Goal: Communication & Community: Answer question/provide support

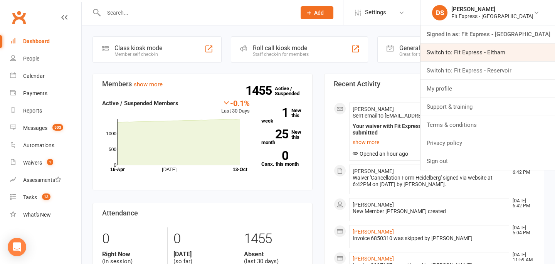
click at [475, 56] on link "Switch to: Fit Express - Eltham" at bounding box center [488, 53] width 135 height 18
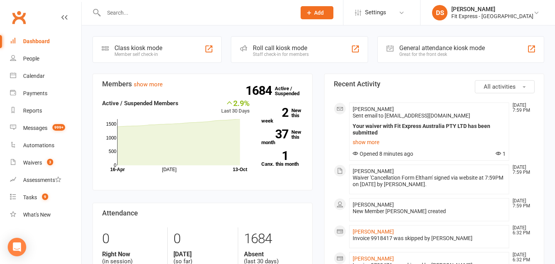
click at [148, 14] on input "text" at bounding box center [195, 12] width 189 height 11
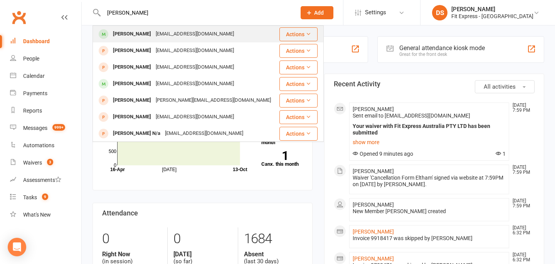
type input "rudy"
click at [144, 36] on div "[PERSON_NAME]" at bounding box center [132, 34] width 43 height 11
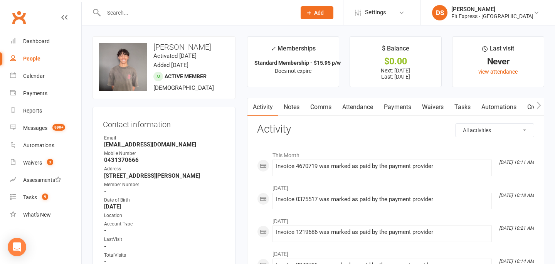
click at [19, 19] on link "Clubworx" at bounding box center [18, 17] width 19 height 19
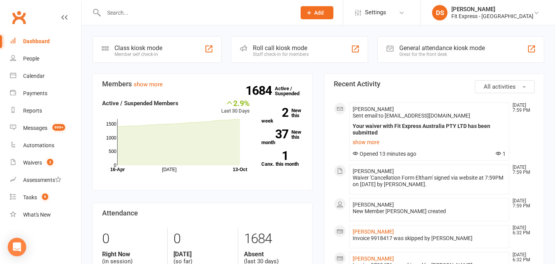
click at [174, 13] on input "text" at bounding box center [195, 12] width 189 height 11
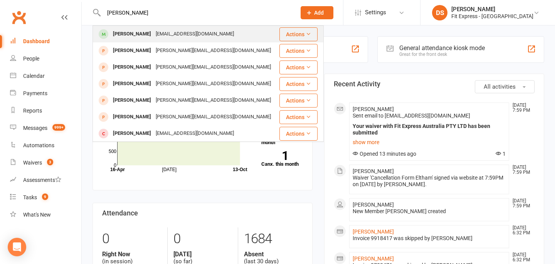
type input "isabella lii"
click at [153, 35] on div "isabellal@bigpond.com" at bounding box center [194, 34] width 83 height 11
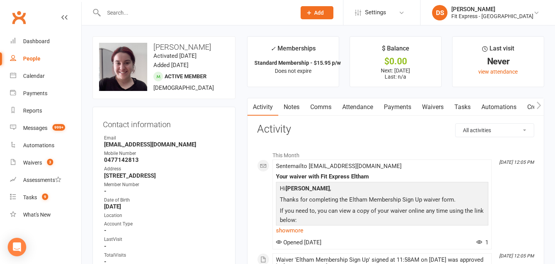
click at [293, 104] on link "Notes" at bounding box center [291, 107] width 27 height 18
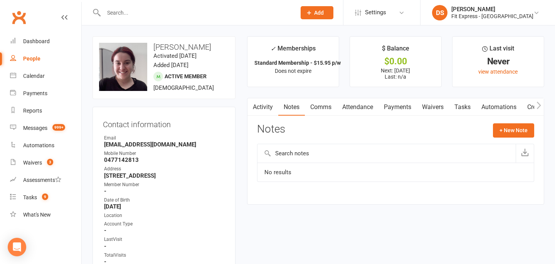
click at [265, 105] on link "Activity" at bounding box center [263, 107] width 31 height 18
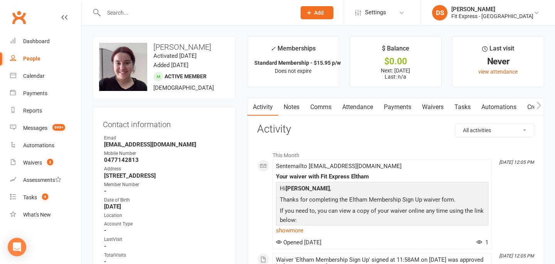
click at [322, 108] on link "Comms" at bounding box center [321, 107] width 32 height 18
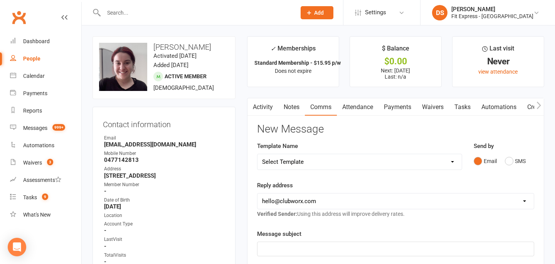
click at [366, 162] on select "Select Template [Email] Fail payment immediate email [Email] FINAL OVERDUE EMAI…" at bounding box center [360, 161] width 204 height 15
click at [512, 161] on button "SMS" at bounding box center [515, 161] width 21 height 15
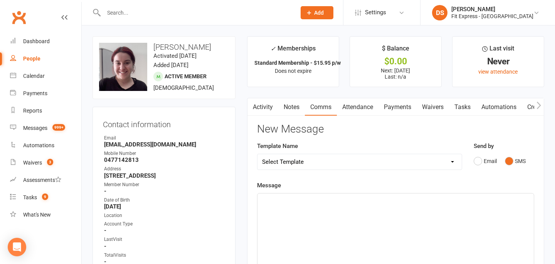
click at [266, 206] on div "﻿" at bounding box center [396, 252] width 276 height 116
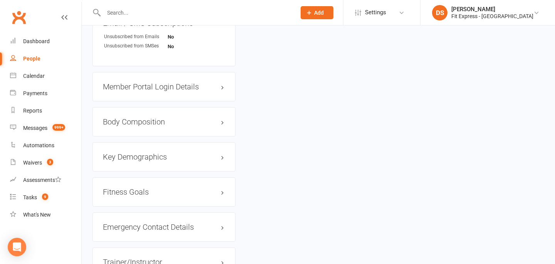
scroll to position [586, 0]
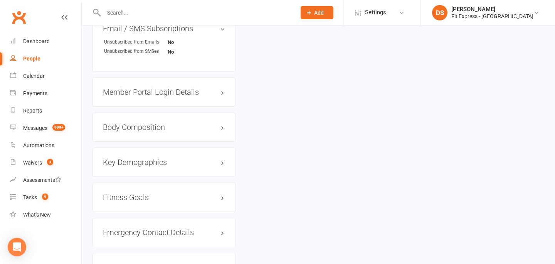
click at [227, 234] on div "Emergency Contact Details edit" at bounding box center [164, 232] width 143 height 29
click at [223, 231] on h3 "Emergency Contact Details edit" at bounding box center [164, 232] width 122 height 8
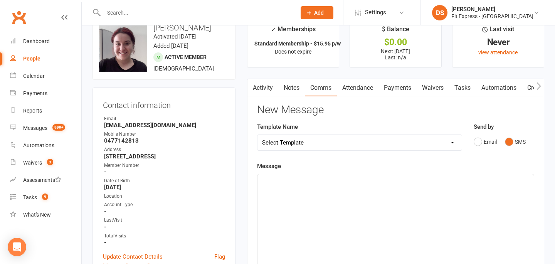
scroll to position [0, 0]
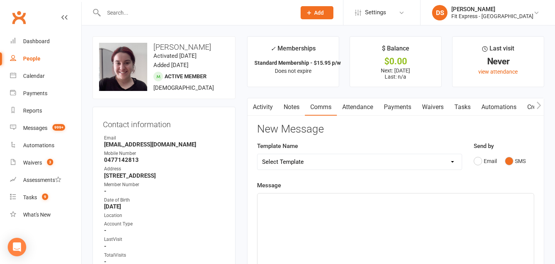
click at [264, 204] on p "﻿" at bounding box center [395, 200] width 267 height 9
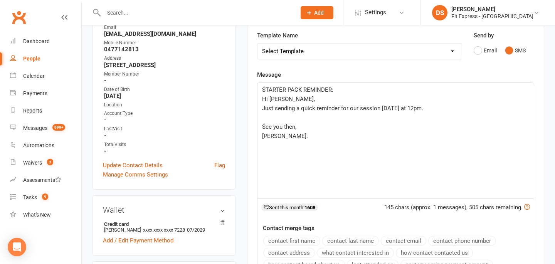
scroll to position [111, 0]
click at [312, 127] on p "See you then," at bounding box center [395, 126] width 267 height 9
click at [301, 136] on p "Drew." at bounding box center [395, 135] width 267 height 9
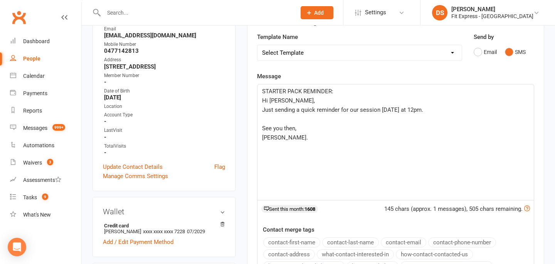
scroll to position [91, 0]
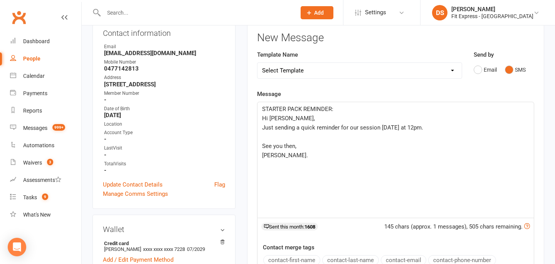
click at [330, 152] on p "Drew." at bounding box center [395, 155] width 267 height 9
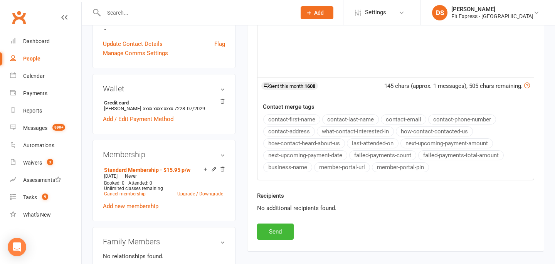
scroll to position [242, 0]
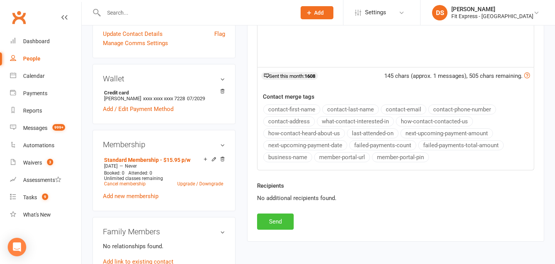
click at [279, 223] on button "Send" at bounding box center [275, 222] width 37 height 16
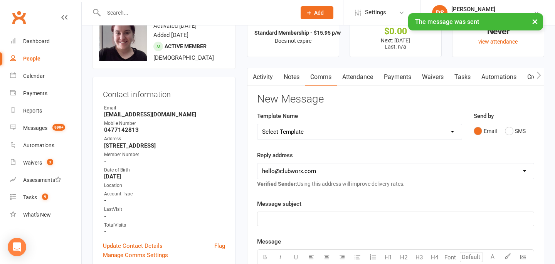
scroll to position [27, 0]
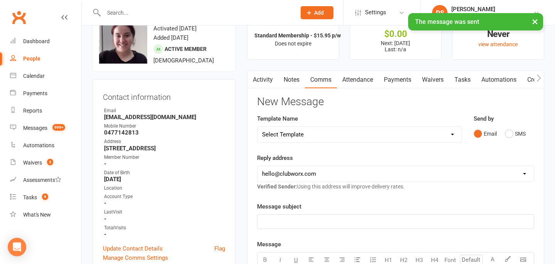
click at [262, 83] on link "Activity" at bounding box center [263, 80] width 31 height 18
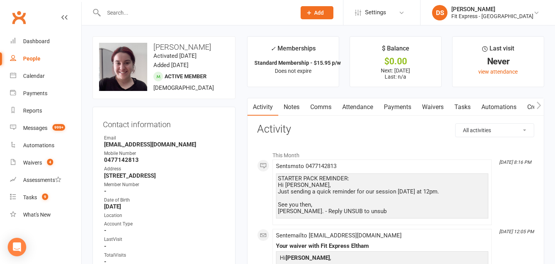
click at [18, 18] on link "Clubworx" at bounding box center [18, 17] width 19 height 19
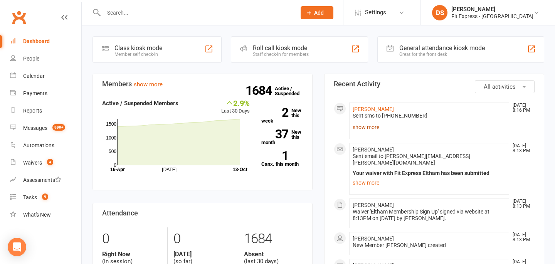
click at [365, 125] on link "show more" at bounding box center [429, 127] width 153 height 11
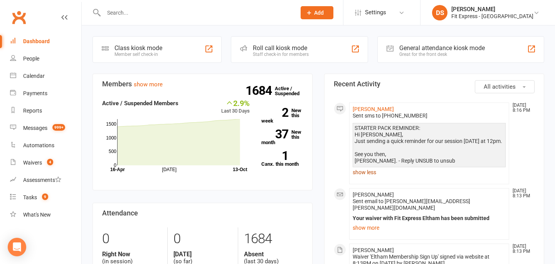
click at [373, 178] on link "show less" at bounding box center [429, 172] width 153 height 11
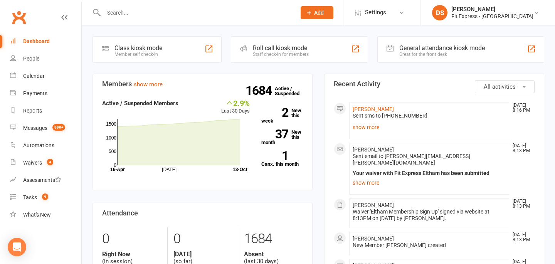
click at [373, 177] on link "show more" at bounding box center [429, 182] width 153 height 11
